Goal: Find specific page/section: Find specific page/section

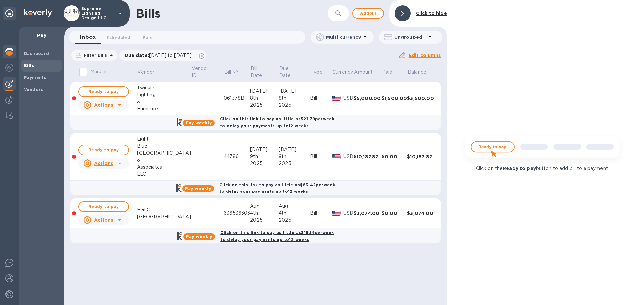
click at [11, 53] on img at bounding box center [9, 52] width 8 height 8
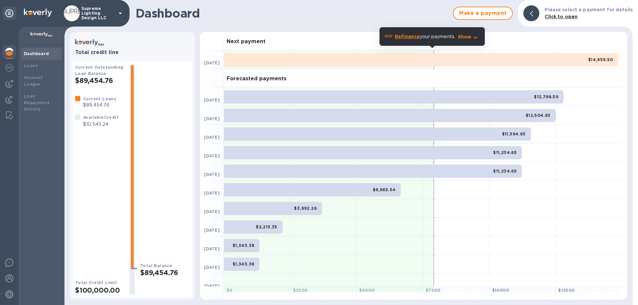
click at [95, 11] on p "Supreme Lighting Design LLC" at bounding box center [97, 13] width 33 height 14
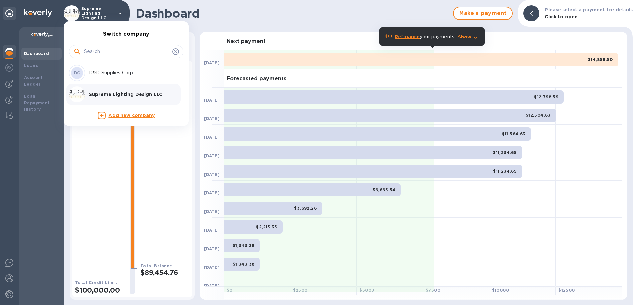
click at [101, 71] on p "D&D Supplies Corp" at bounding box center [131, 72] width 84 height 7
